Goal: Navigation & Orientation: Find specific page/section

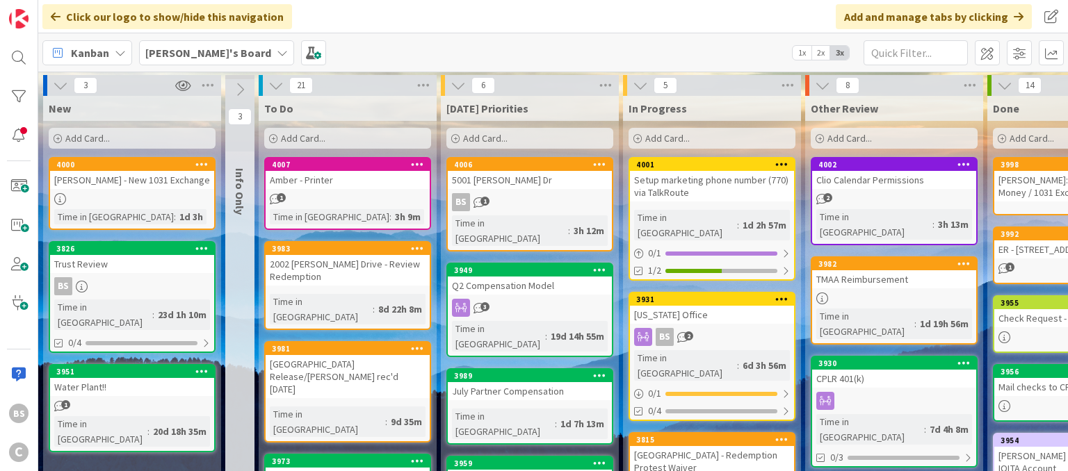
click at [197, 52] on b "[PERSON_NAME]'s Board" at bounding box center [208, 53] width 126 height 14
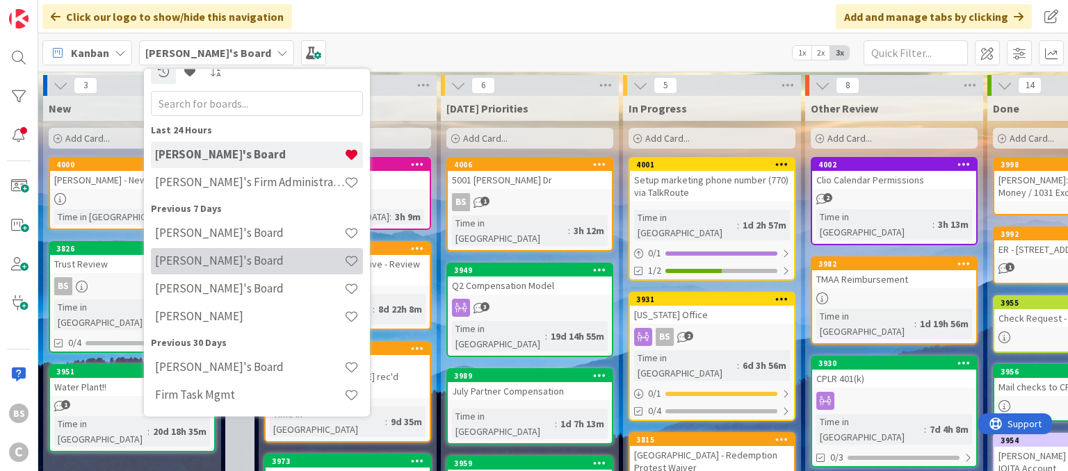
scroll to position [68, 0]
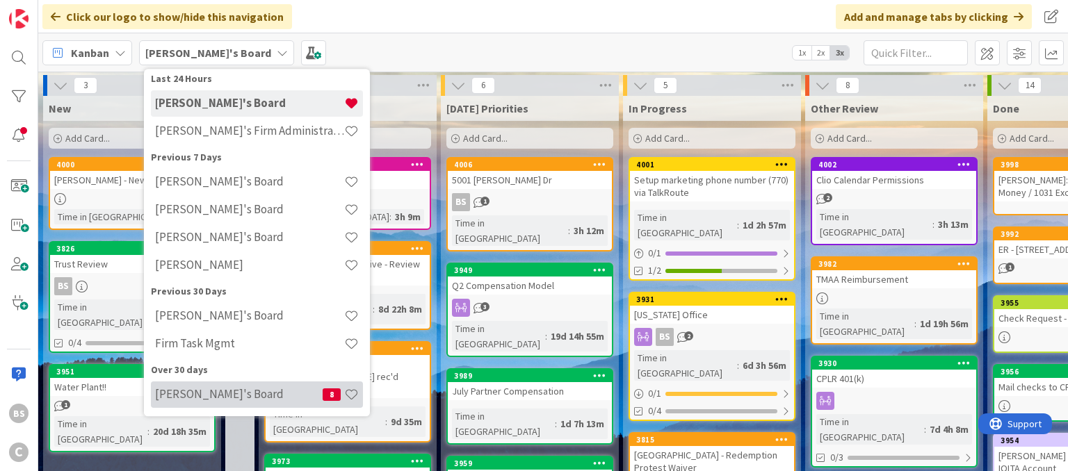
click at [263, 398] on h4 "[PERSON_NAME]'s Board" at bounding box center [238, 395] width 167 height 14
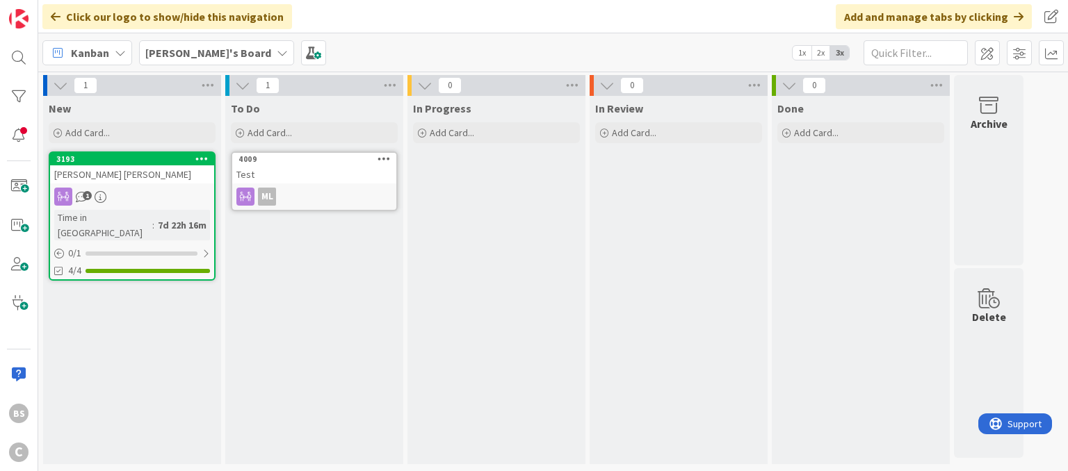
click at [185, 49] on b "[PERSON_NAME]'s Board" at bounding box center [208, 53] width 126 height 14
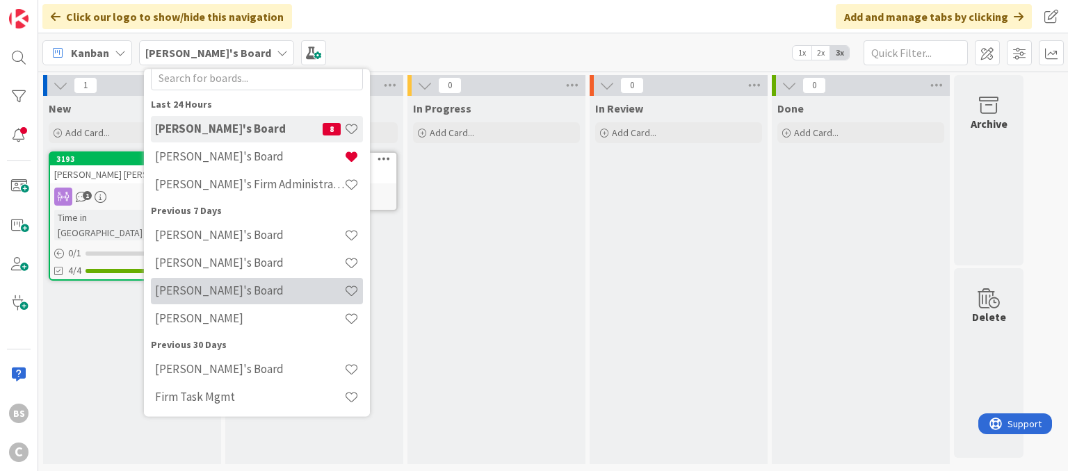
click at [189, 298] on div "[PERSON_NAME]'s Board" at bounding box center [257, 291] width 212 height 26
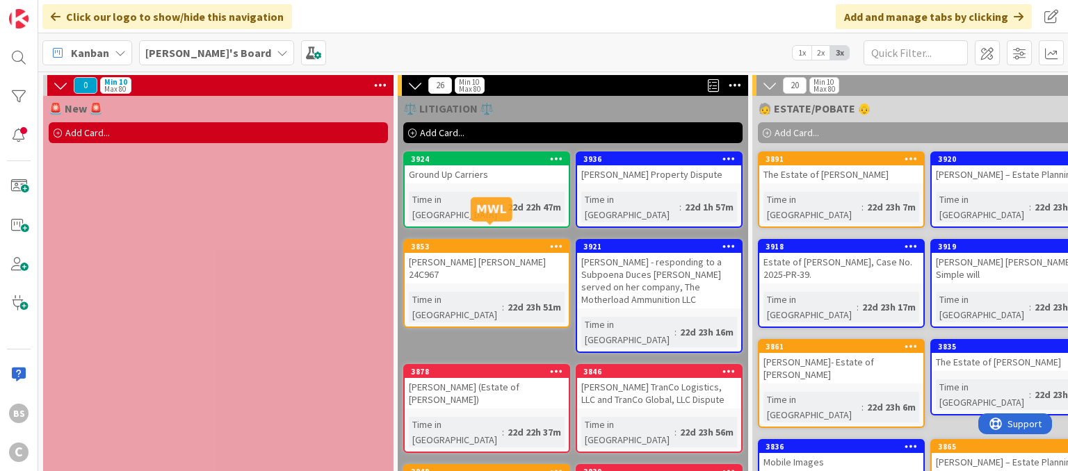
click at [495, 242] on div "3853" at bounding box center [490, 247] width 158 height 10
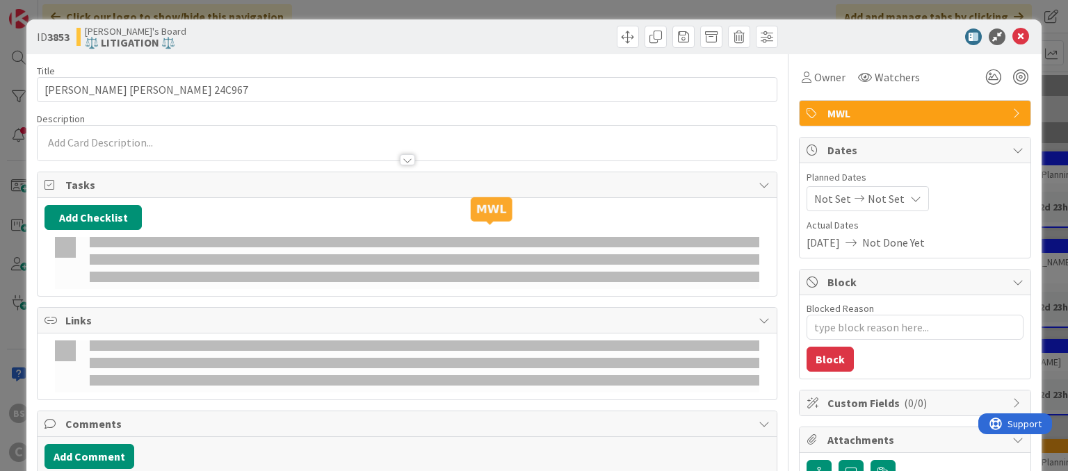
type textarea "x"
type input "[PERSON_NAME] [PERSON_NAME] 24C967"
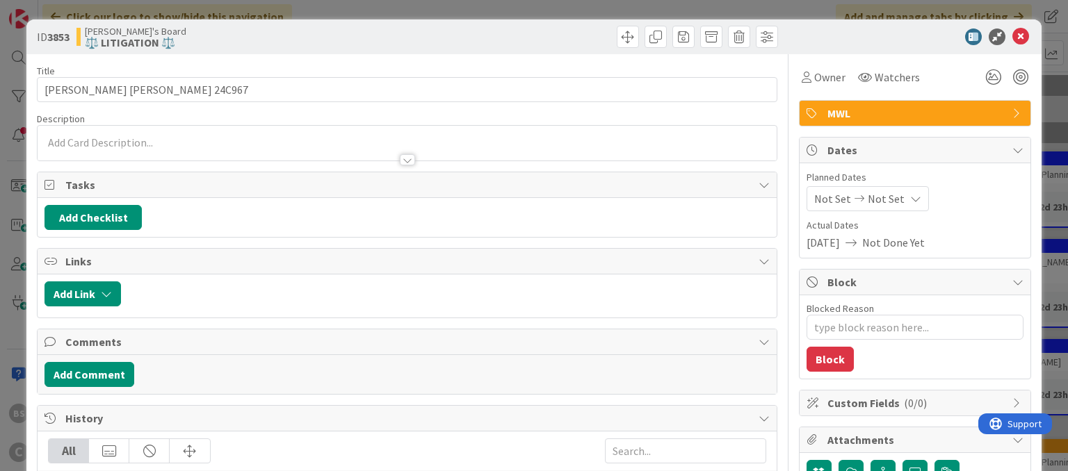
type textarea "x"
click at [111, 216] on button "Add Checklist" at bounding box center [92, 217] width 97 height 25
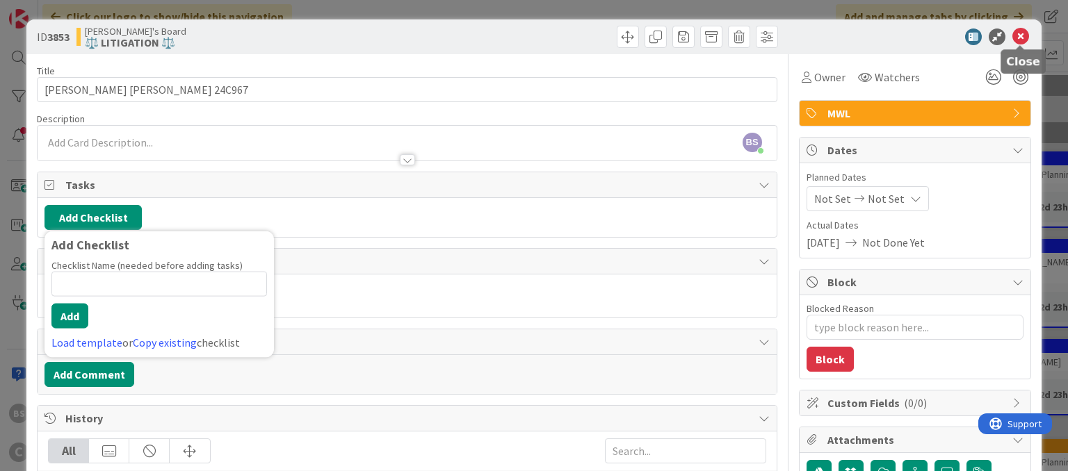
click at [1025, 32] on icon at bounding box center [1020, 36] width 17 height 17
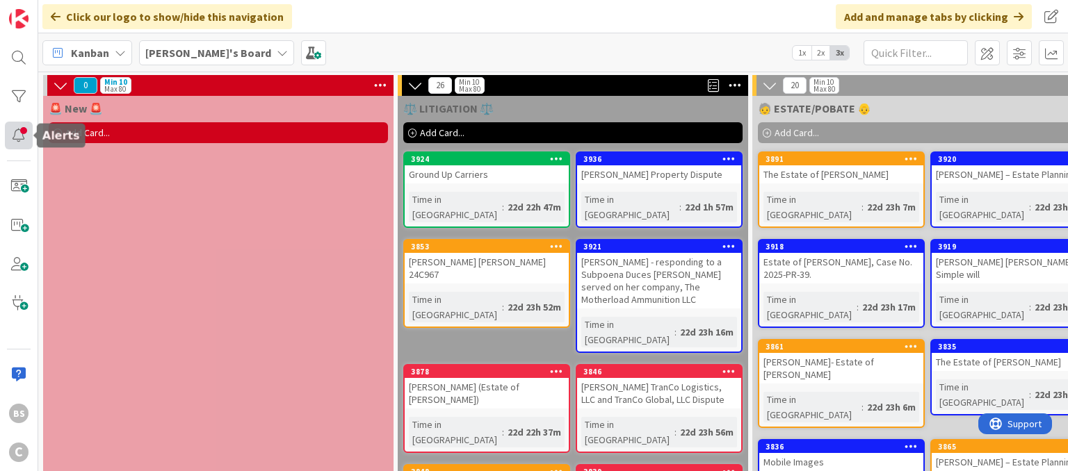
click at [24, 138] on div at bounding box center [19, 136] width 28 height 28
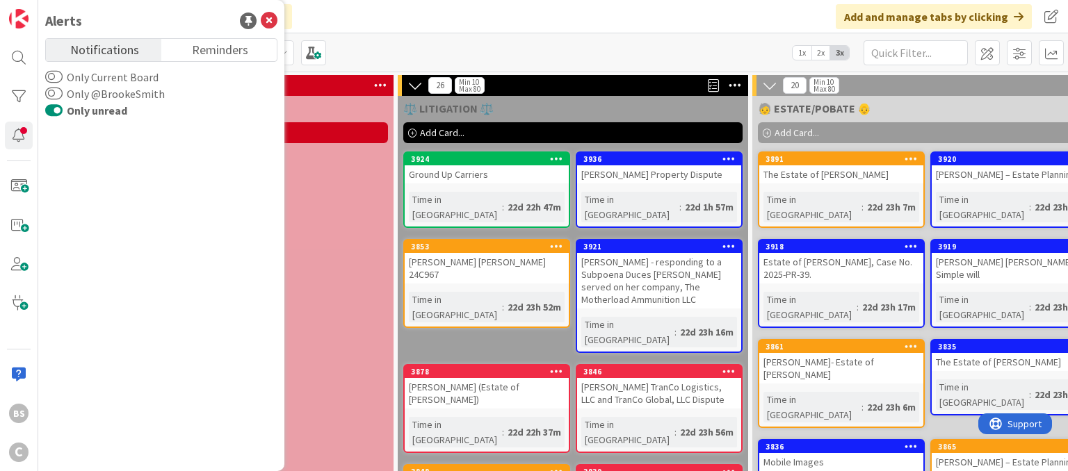
click at [57, 113] on button "Only unread" at bounding box center [53, 111] width 17 height 14
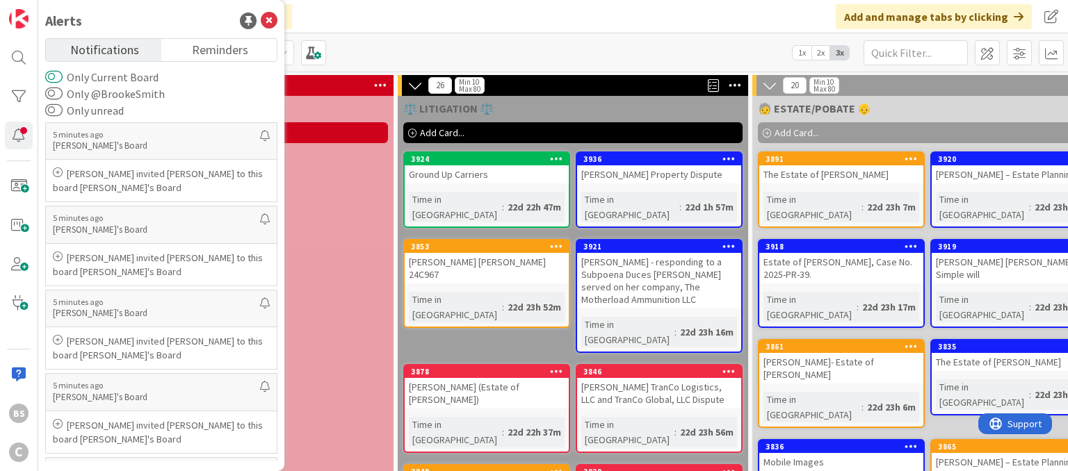
click at [48, 81] on button "Only Current Board" at bounding box center [53, 77] width 17 height 14
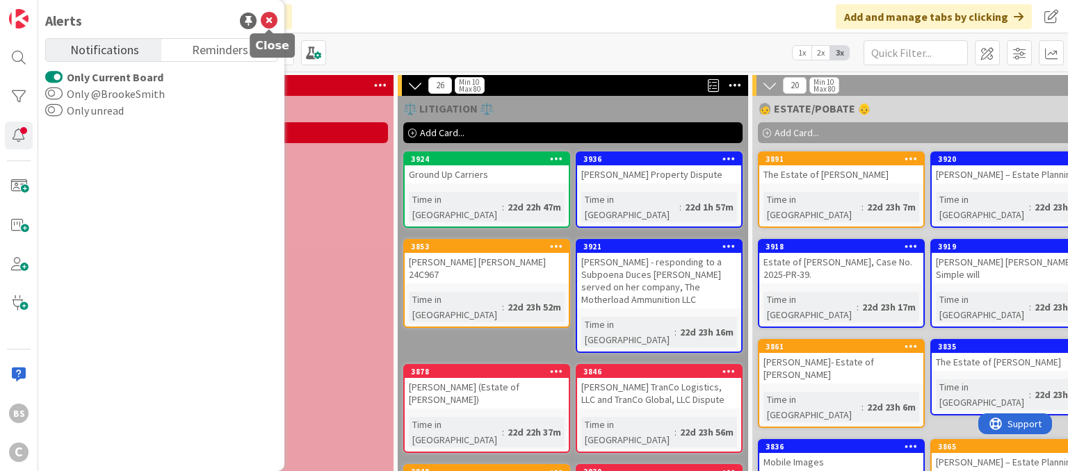
click at [261, 18] on icon at bounding box center [269, 21] width 17 height 17
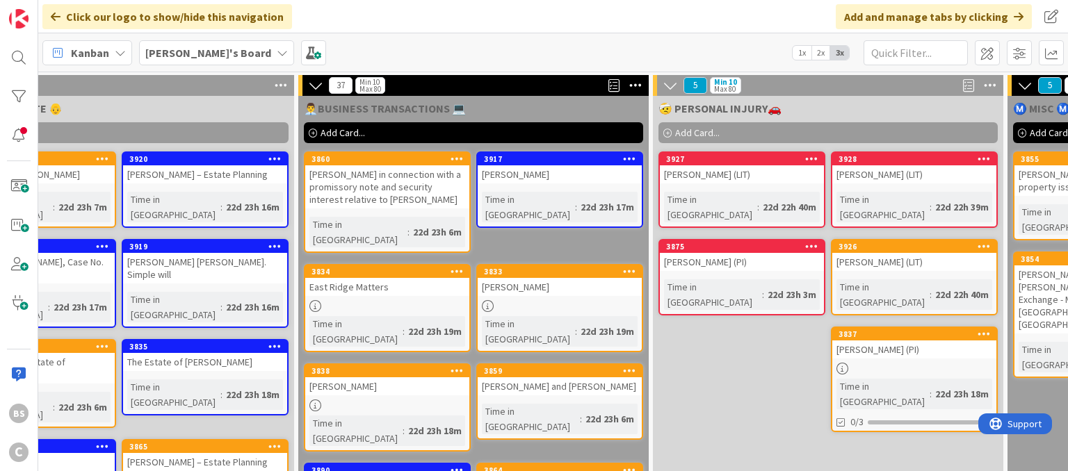
scroll to position [0, 806]
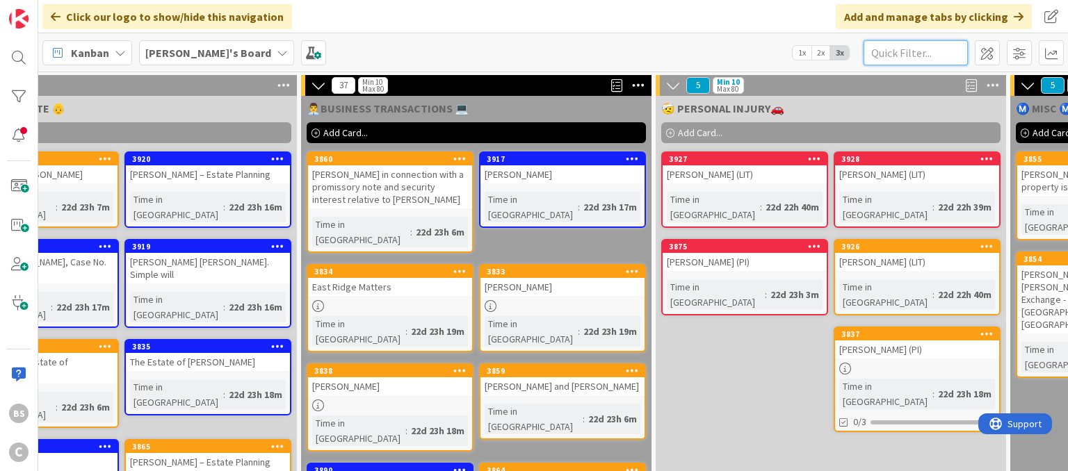
click at [922, 54] on input "text" at bounding box center [915, 52] width 104 height 25
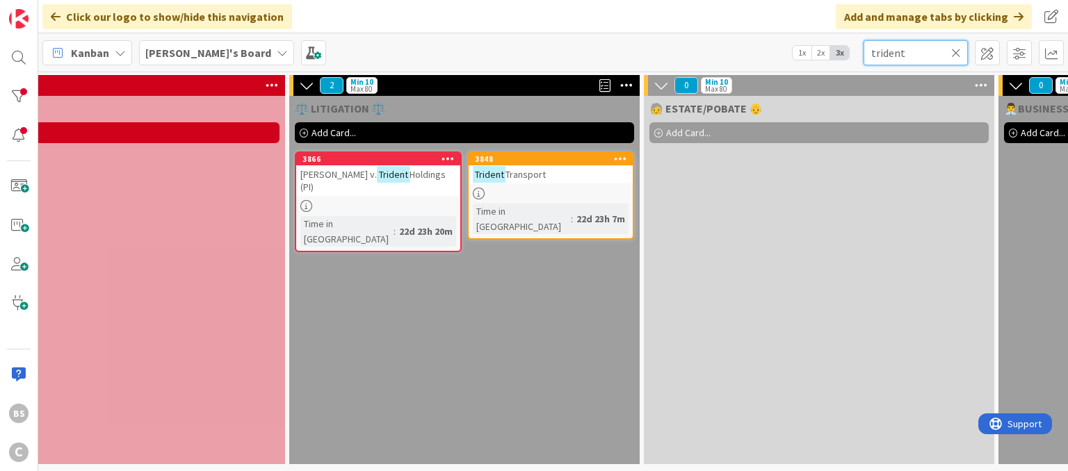
scroll to position [0, 0]
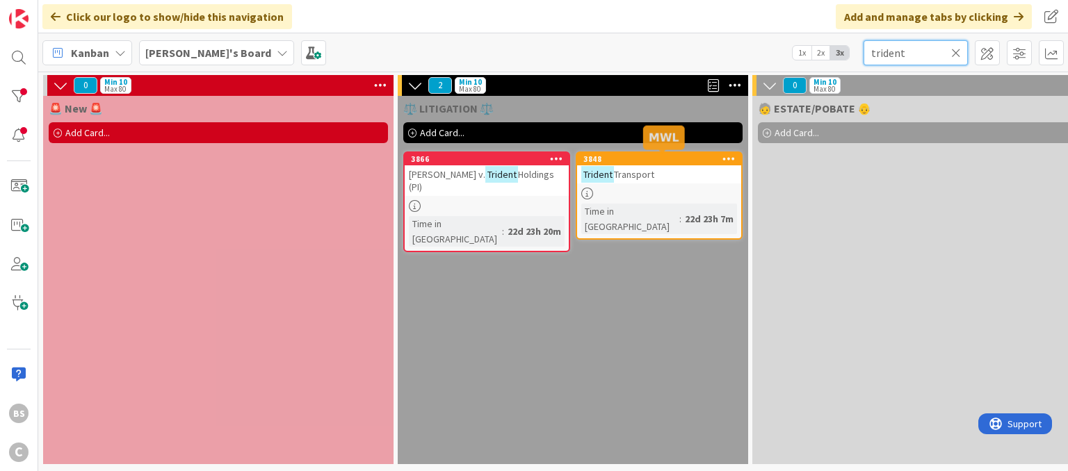
type input "trident"
click at [627, 154] on div "3848" at bounding box center [662, 159] width 158 height 10
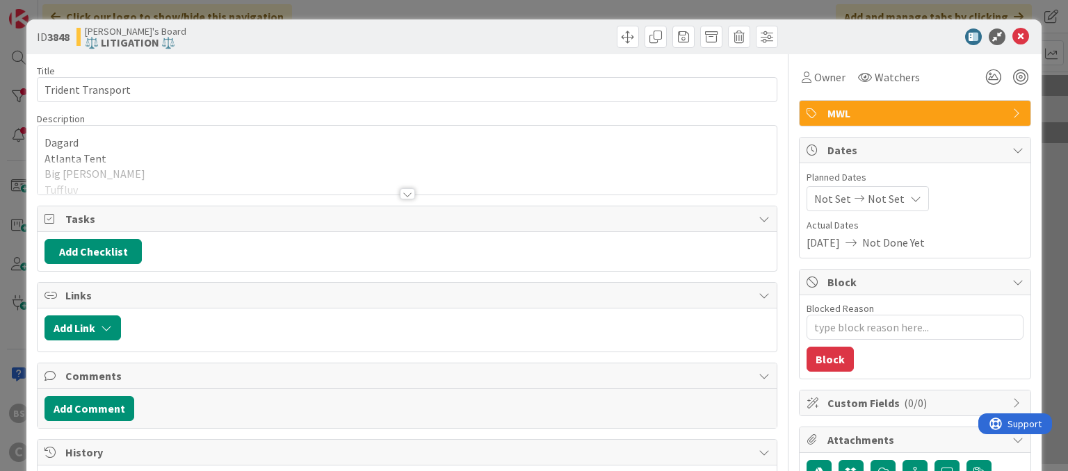
scroll to position [40, 0]
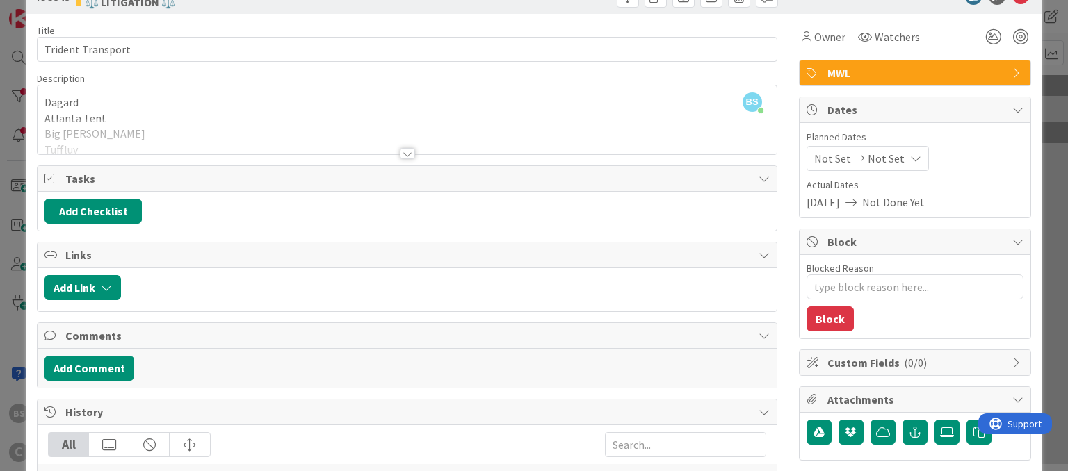
click at [413, 147] on div at bounding box center [407, 136] width 738 height 35
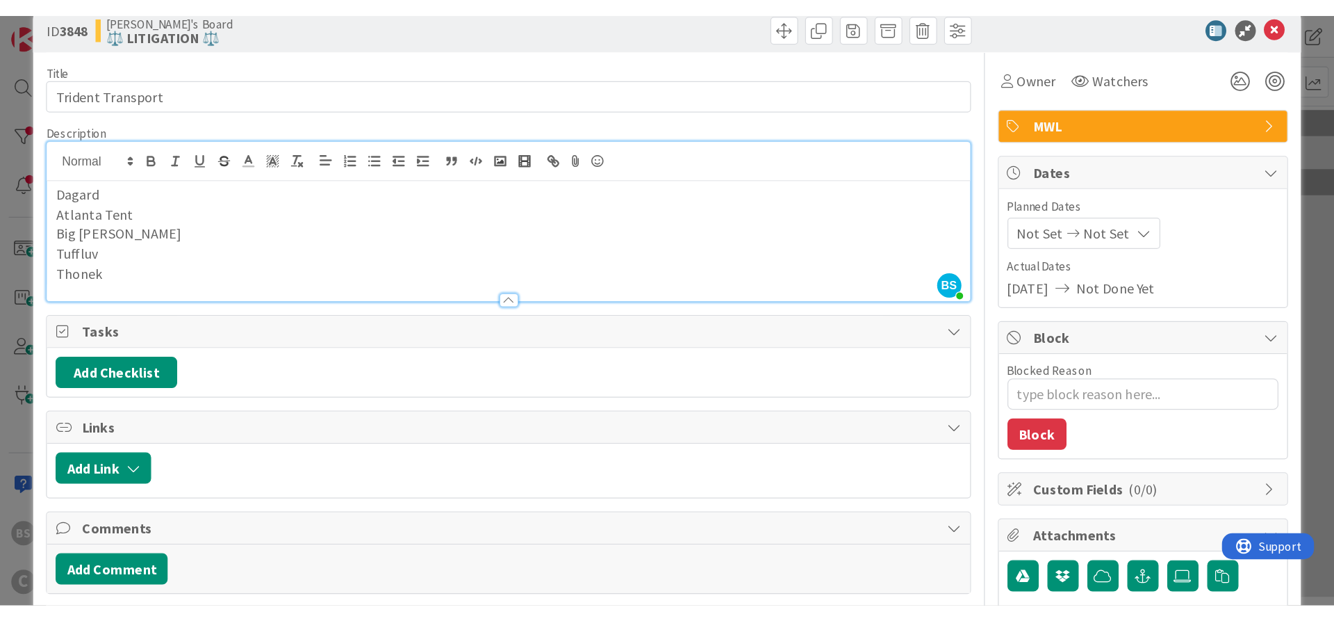
scroll to position [0, 0]
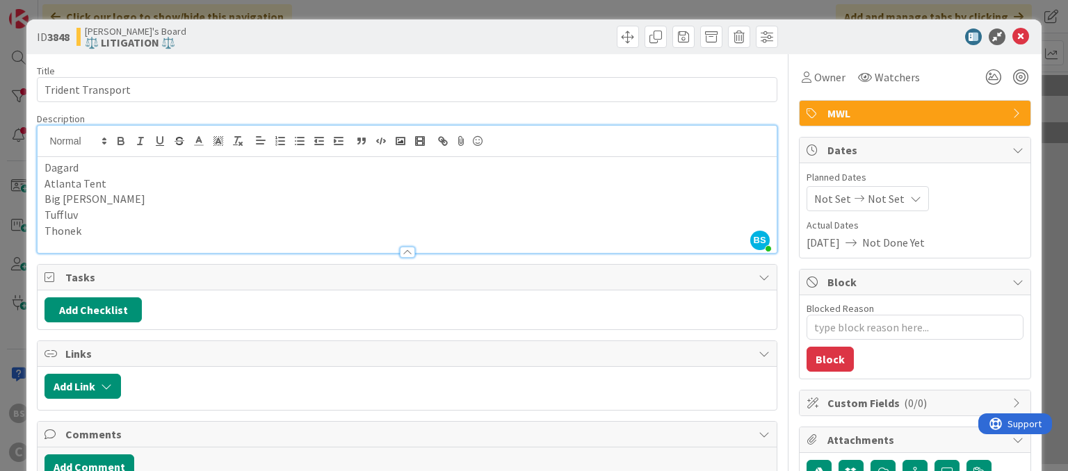
type textarea "x"
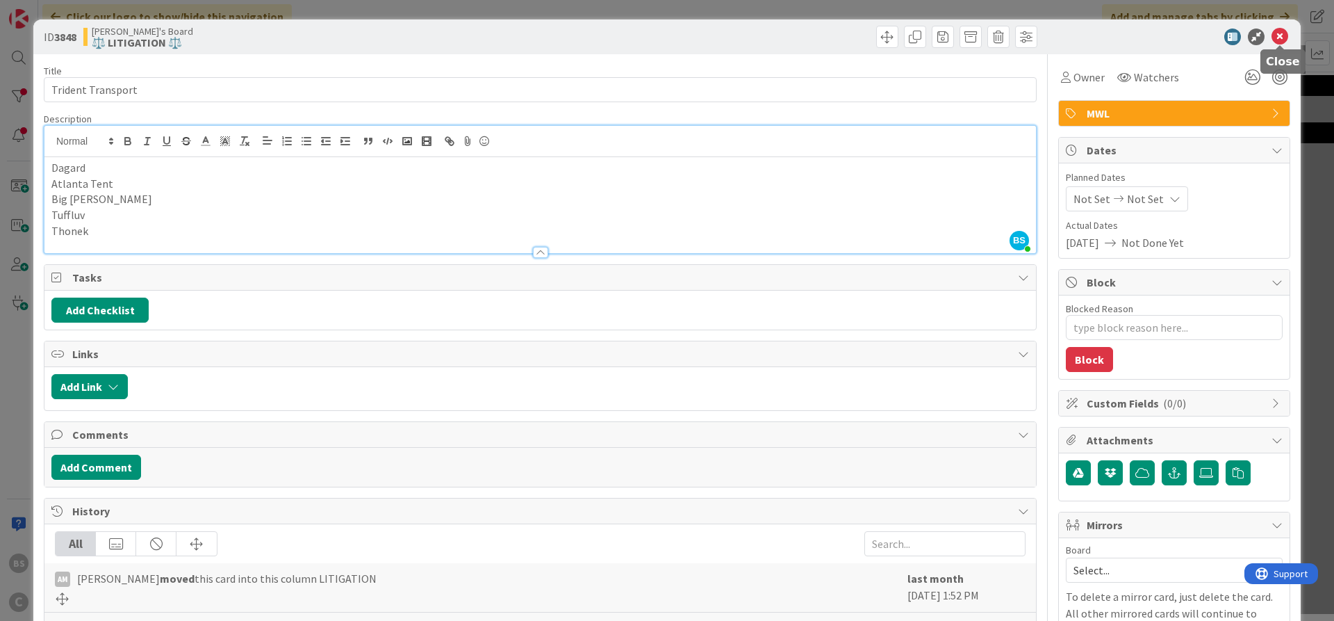
click at [1067, 31] on icon at bounding box center [1280, 36] width 17 height 17
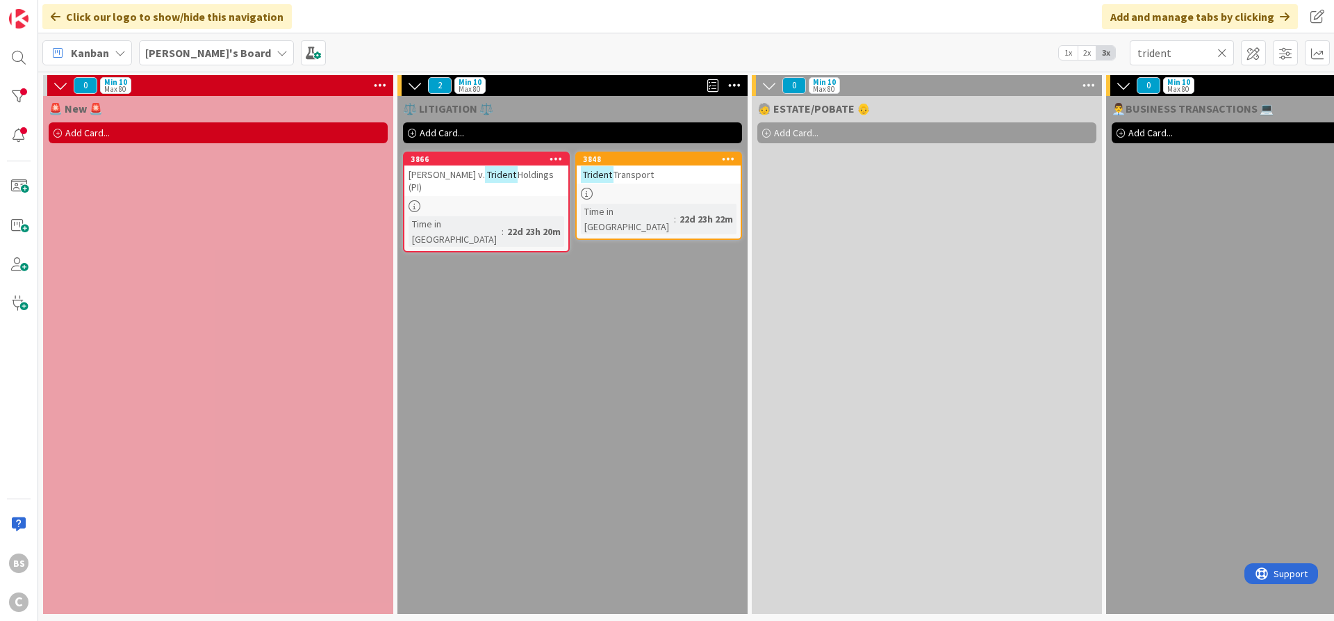
click at [178, 49] on b "[PERSON_NAME]'s Board" at bounding box center [208, 53] width 126 height 14
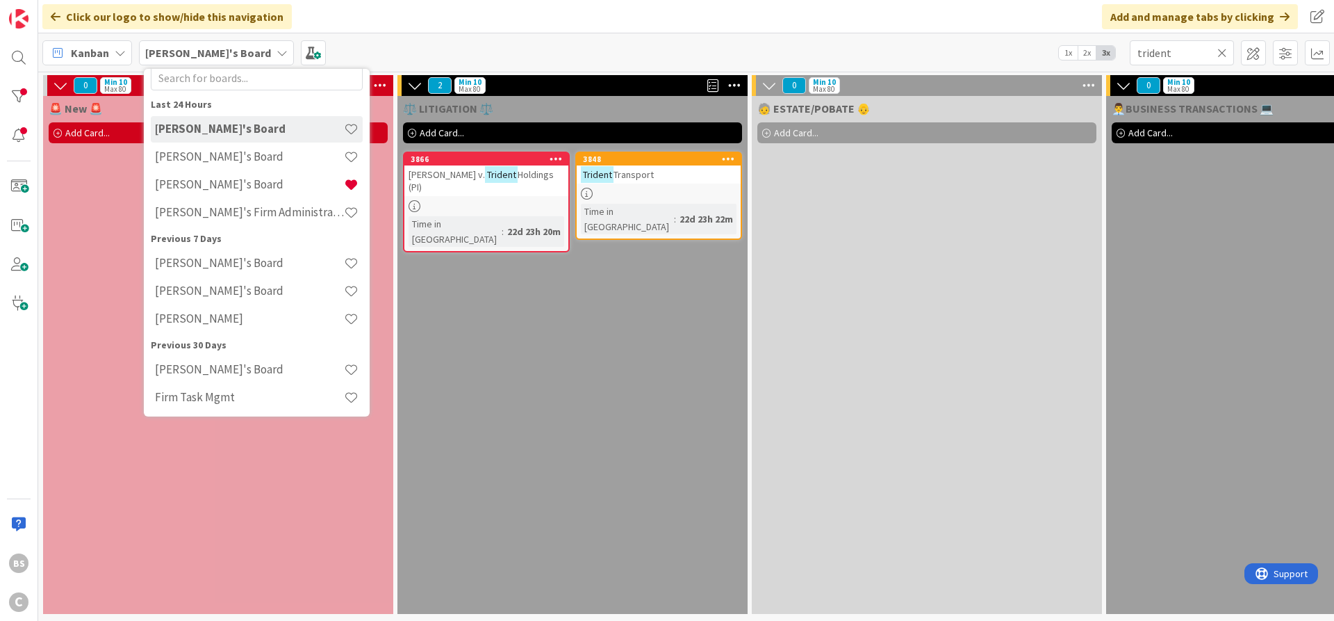
click at [336, 51] on div "Kanban [PERSON_NAME]'s Board Last 24 Hours [PERSON_NAME]'s Board [PERSON_NAME]'…" at bounding box center [686, 52] width 1296 height 38
